Goal: Information Seeking & Learning: Learn about a topic

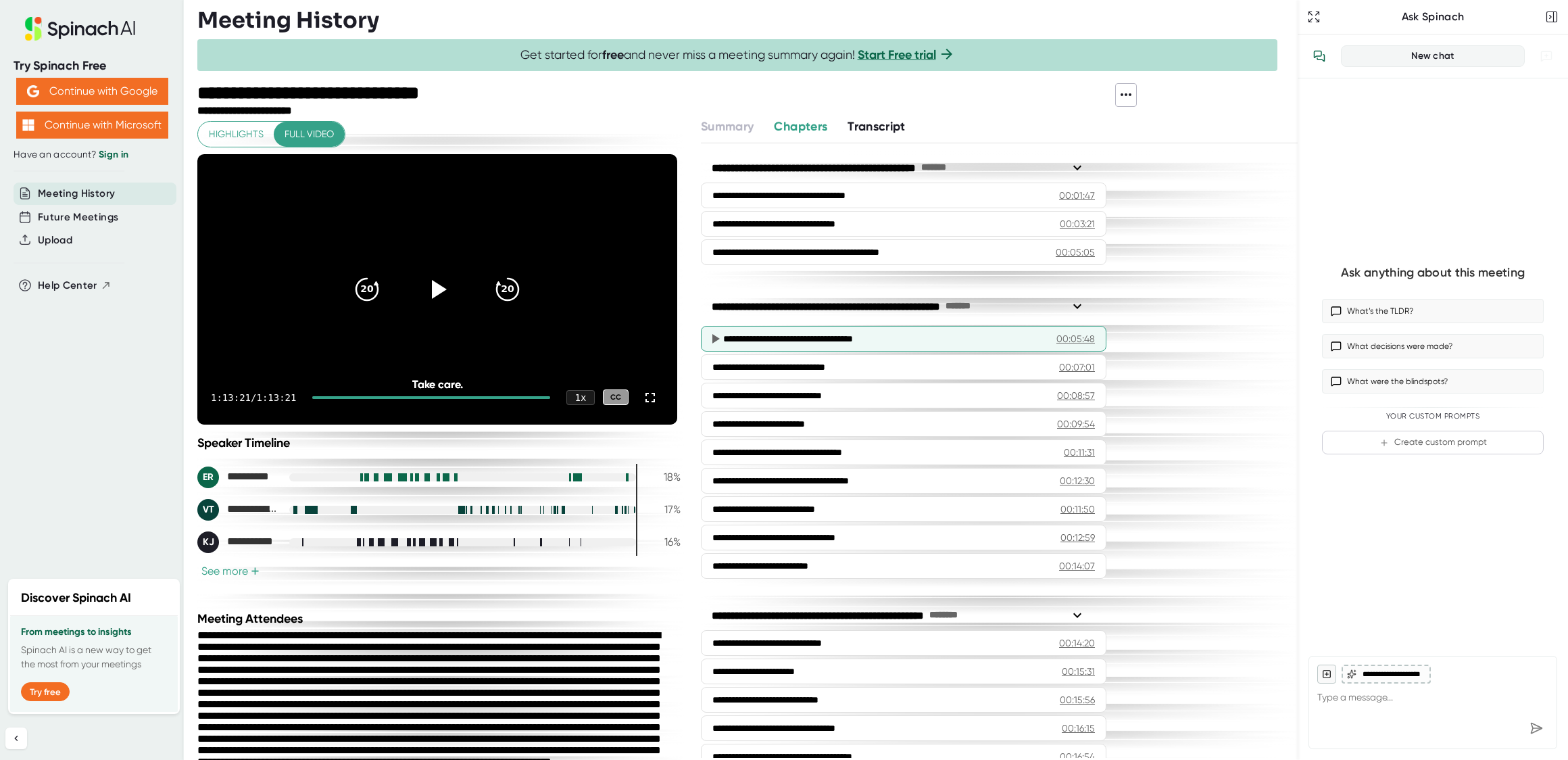
click at [901, 342] on div "**********" at bounding box center [879, 339] width 313 height 14
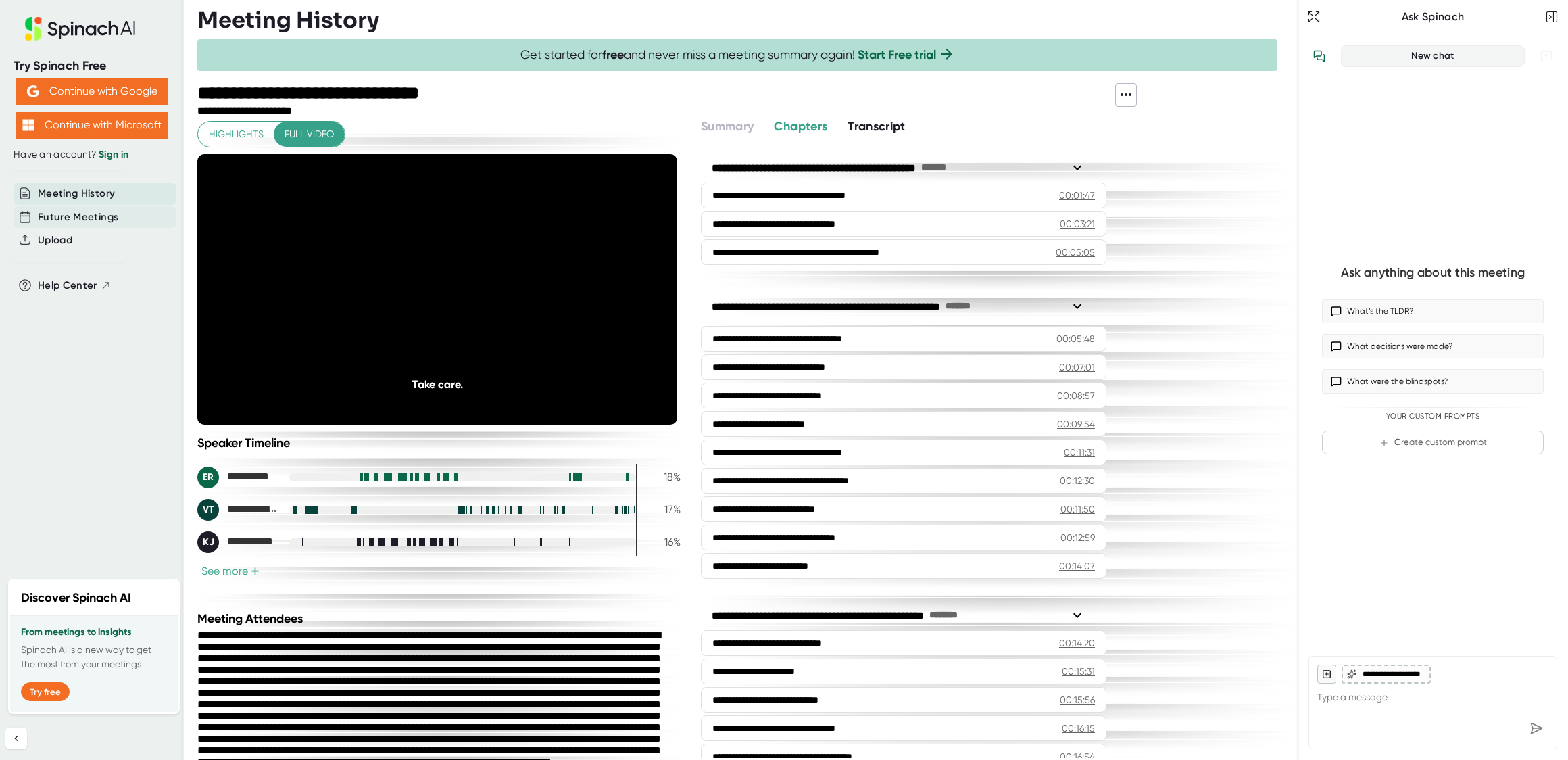
click at [87, 214] on span "Future Meetings" at bounding box center [78, 218] width 80 height 16
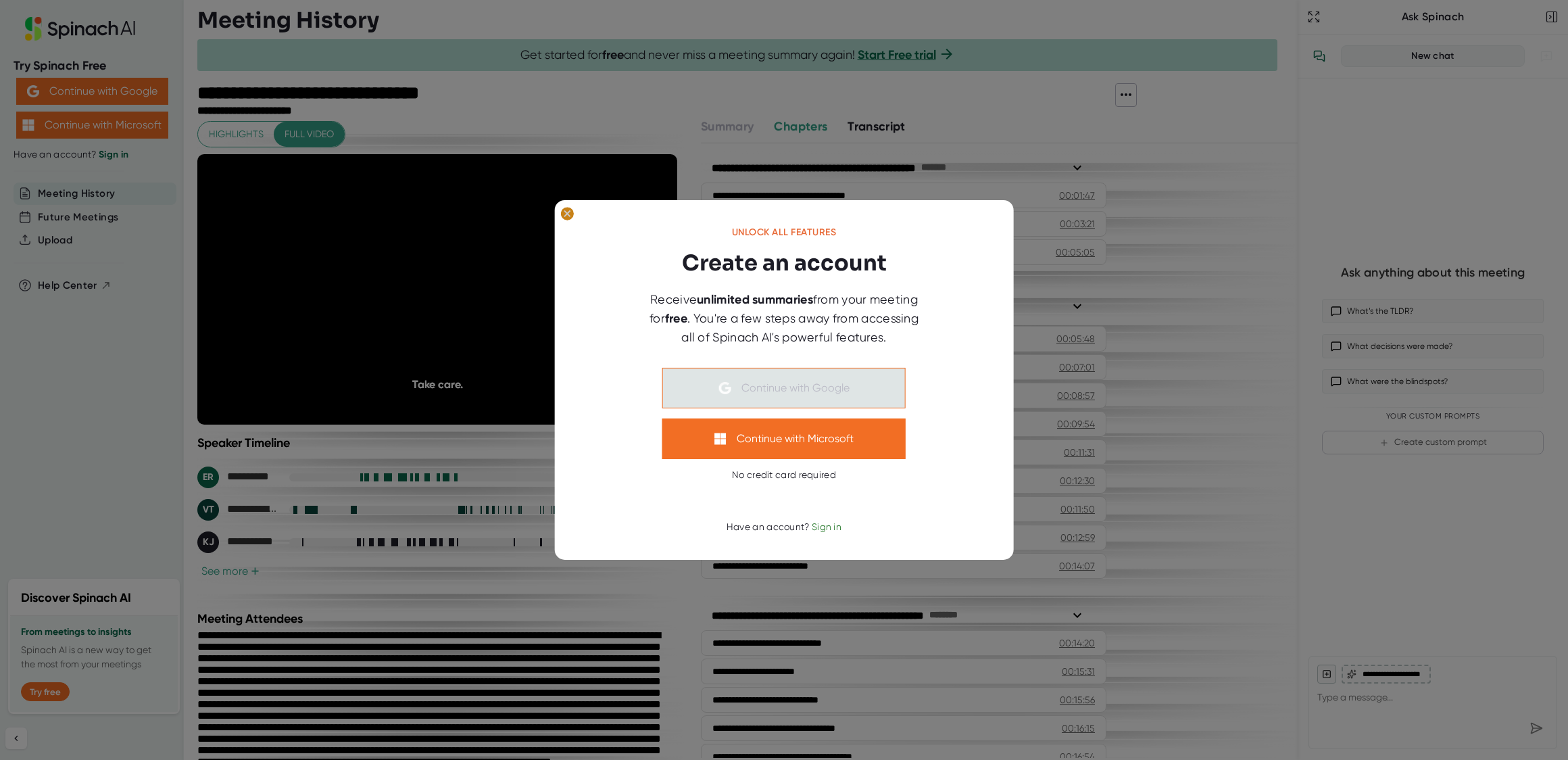
click at [568, 215] on ellipse at bounding box center [567, 214] width 13 height 14
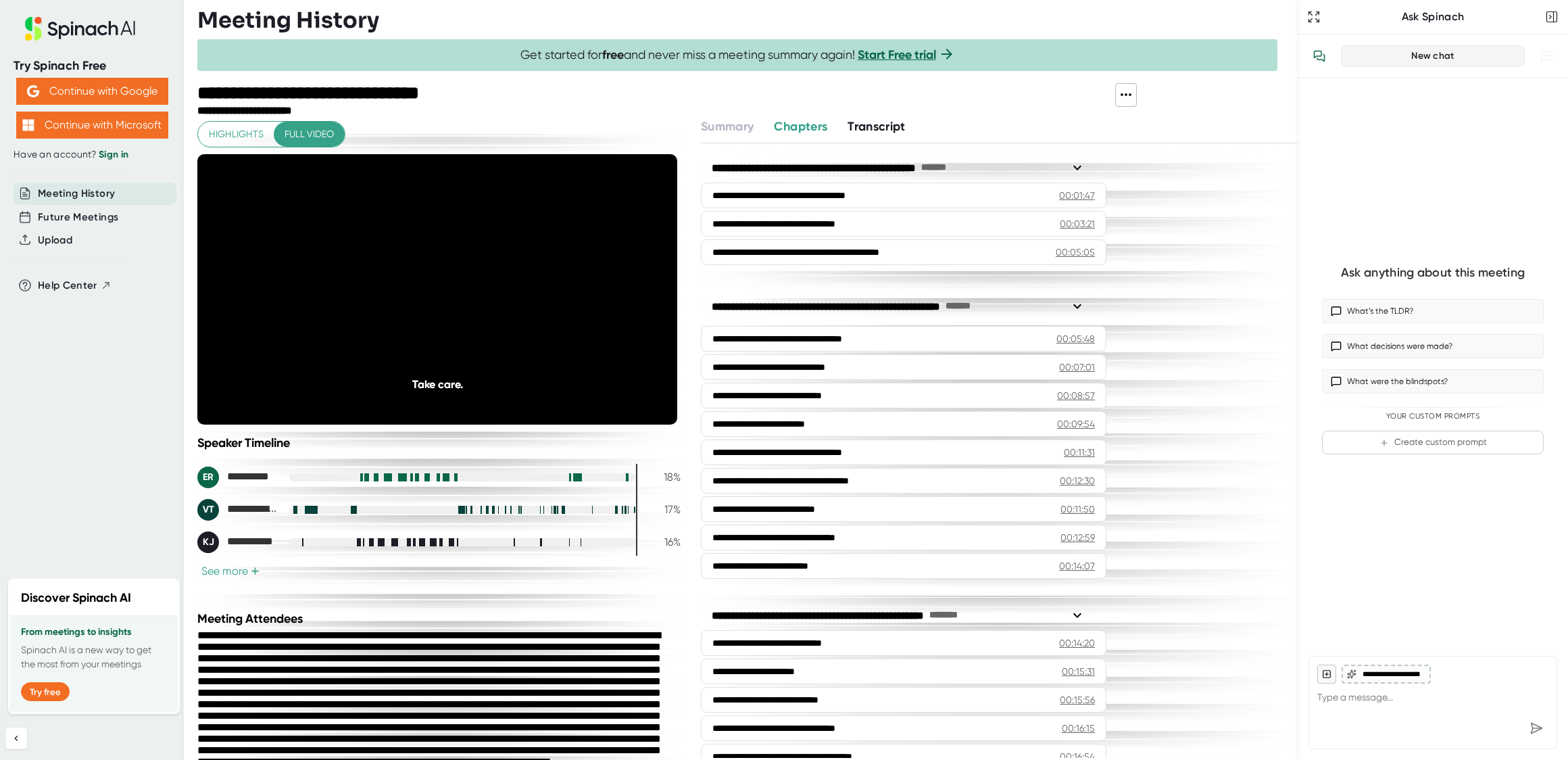
click at [855, 131] on span "Transcript" at bounding box center [877, 126] width 59 height 15
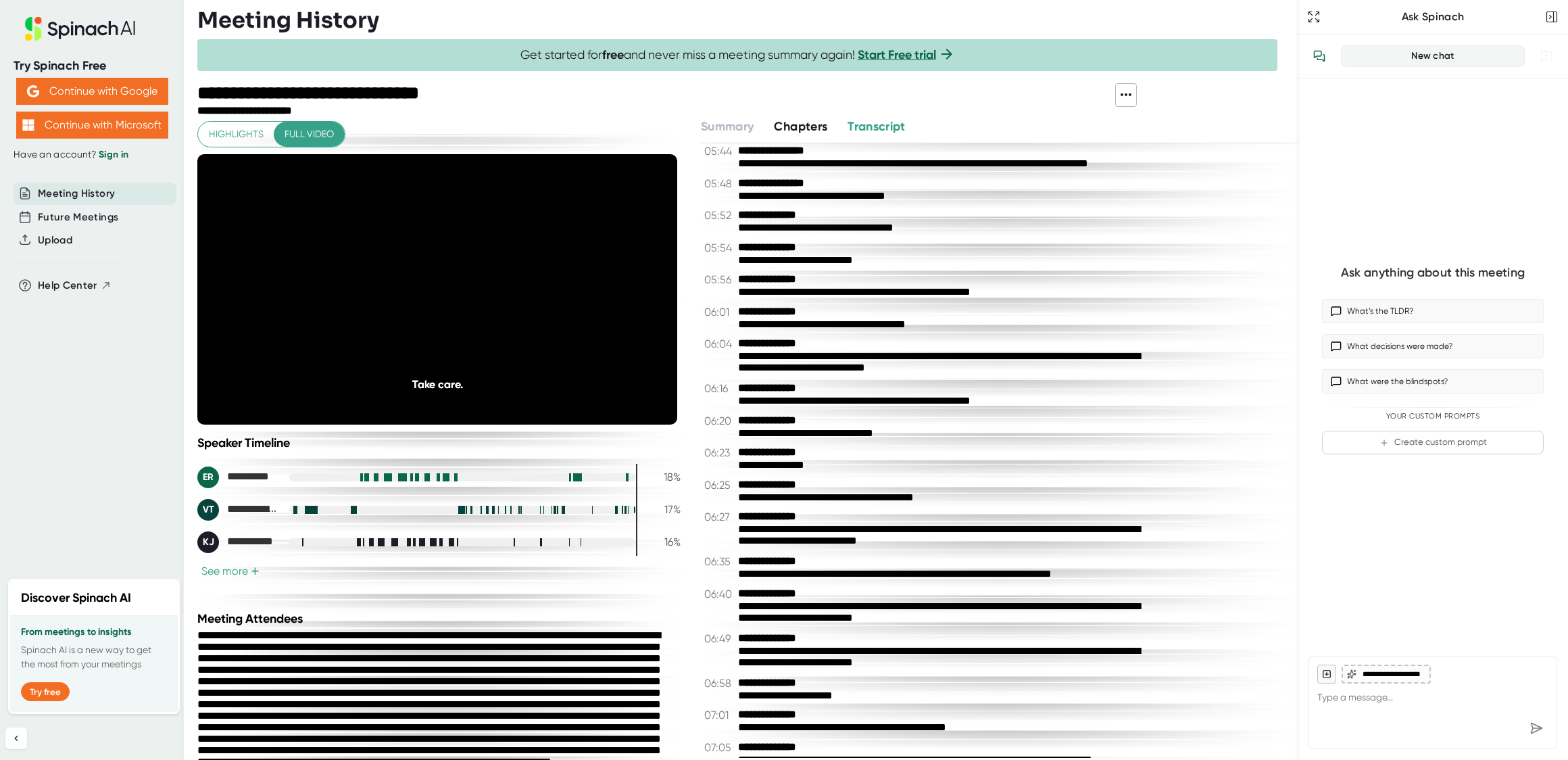
scroll to position [1993, 0]
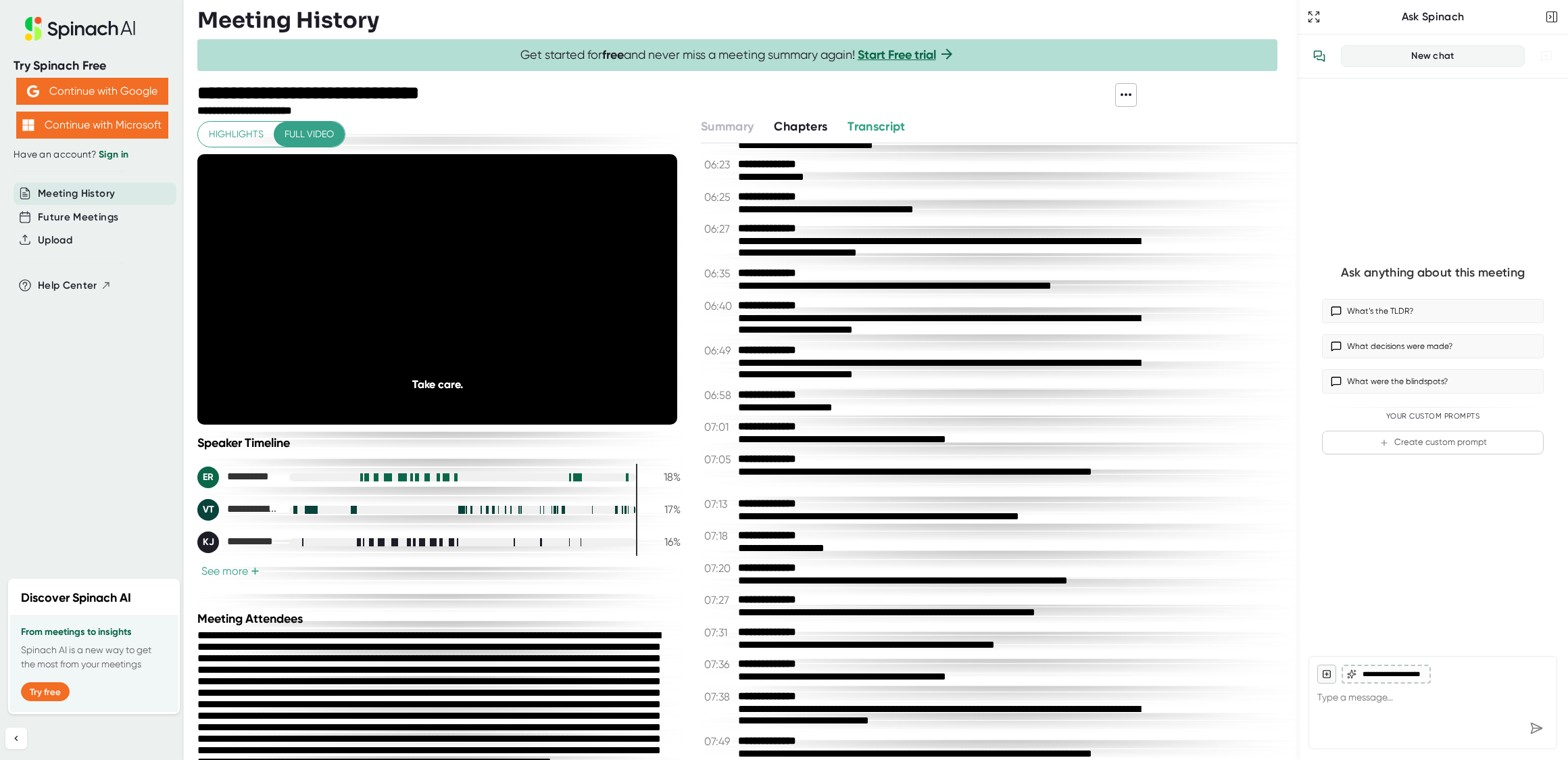
click at [793, 127] on span "Chapters" at bounding box center [800, 126] width 54 height 15
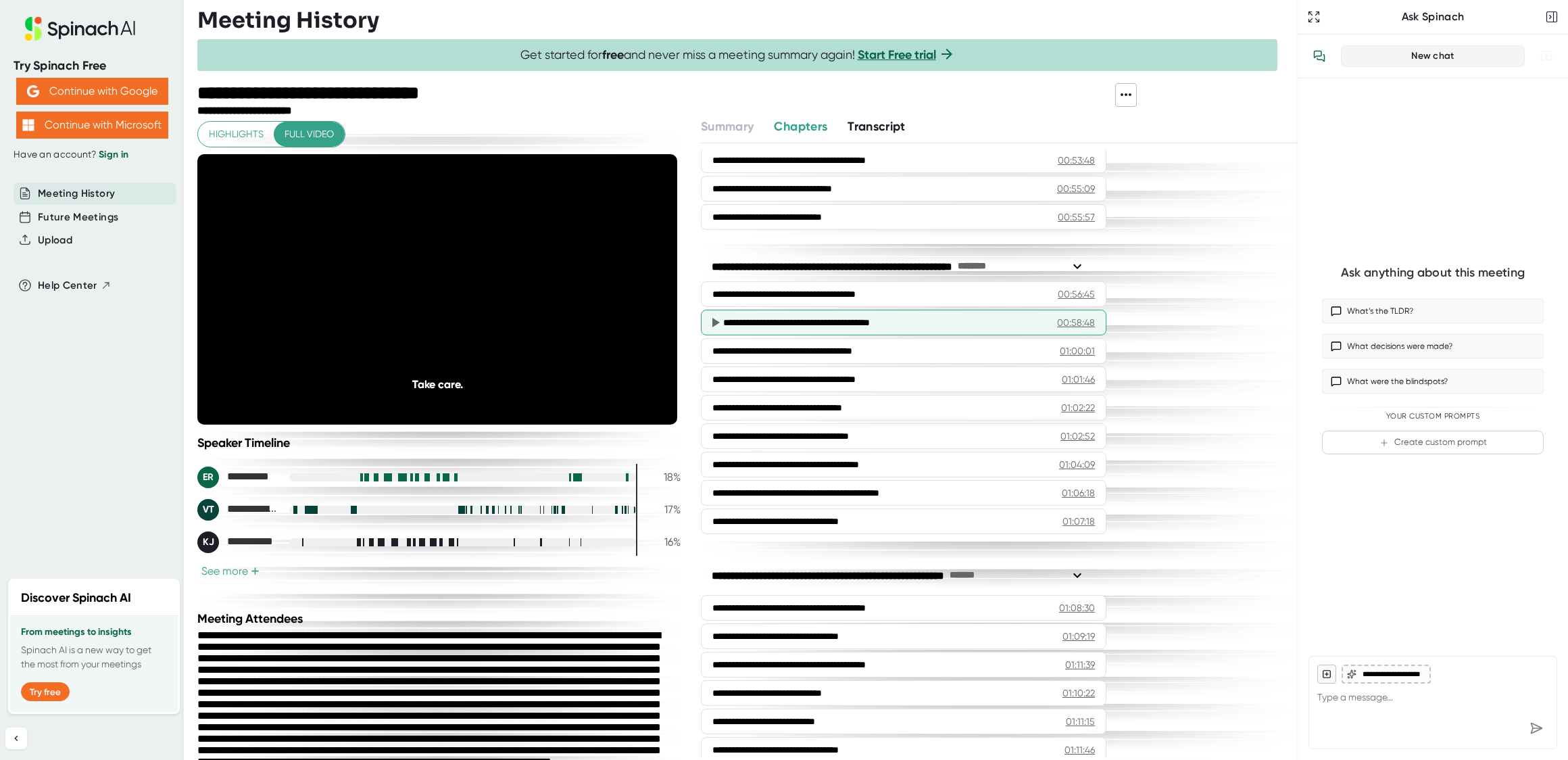
scroll to position [1721, 0]
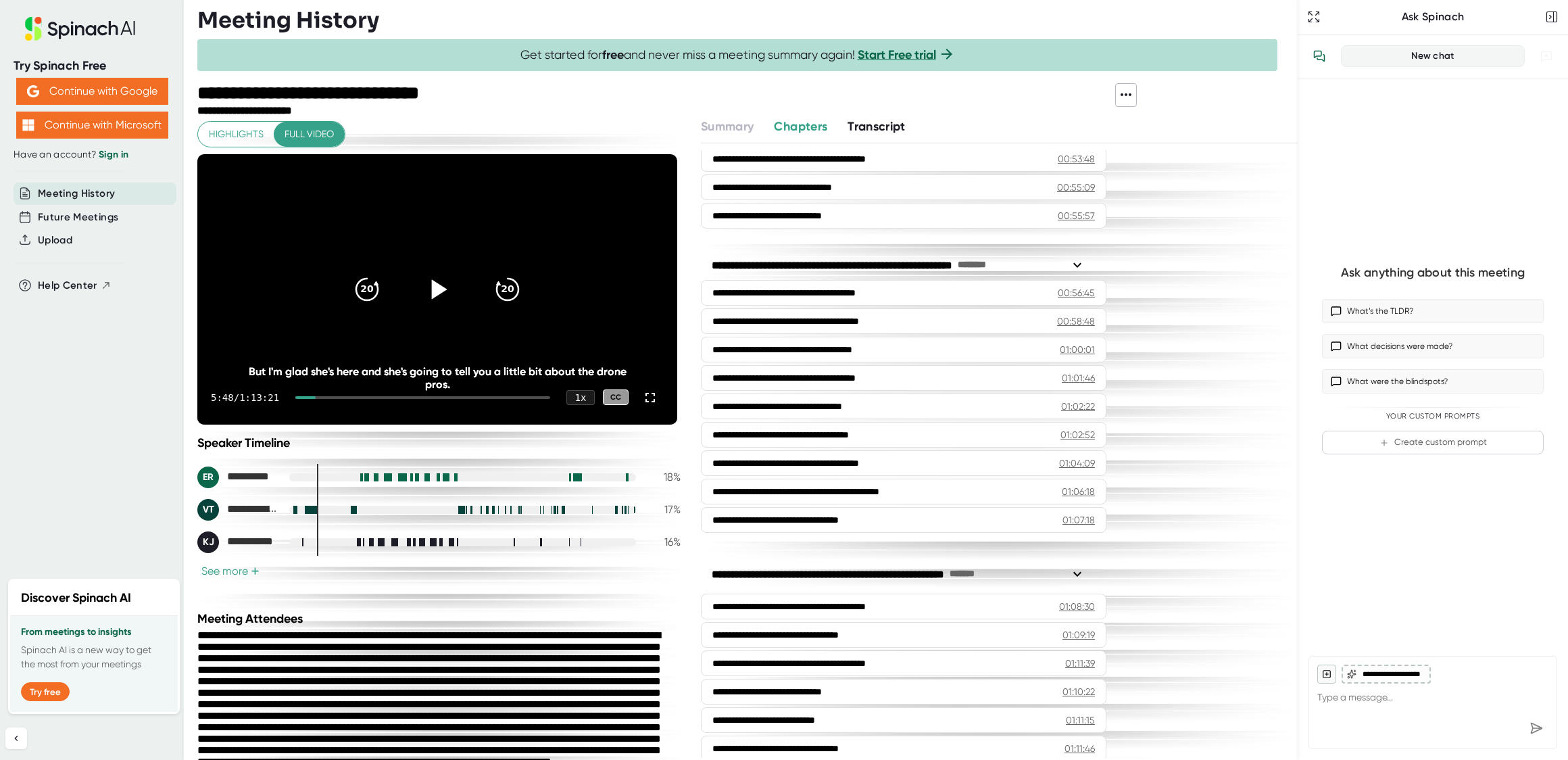
click at [439, 296] on icon at bounding box center [437, 289] width 34 height 34
